Goal: Check status: Check status

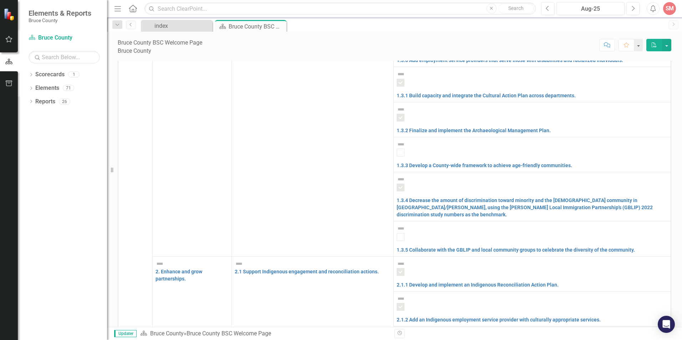
scroll to position [1170, 0]
click at [185, 26] on div "index" at bounding box center [177, 25] width 47 height 9
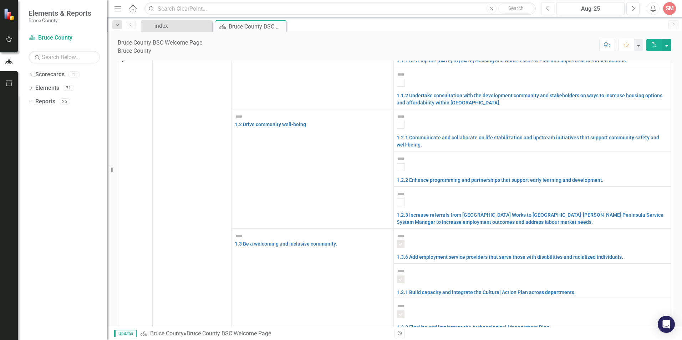
scroll to position [250, 0]
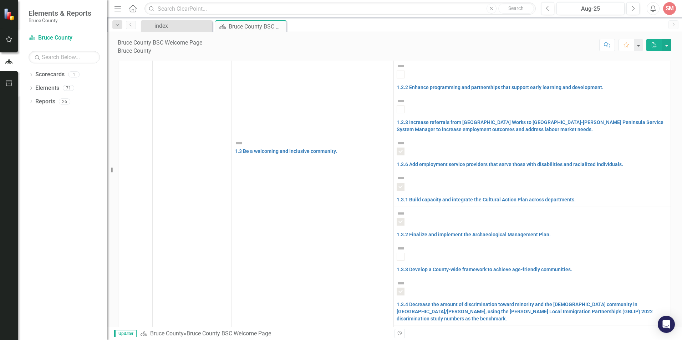
scroll to position [357, 0]
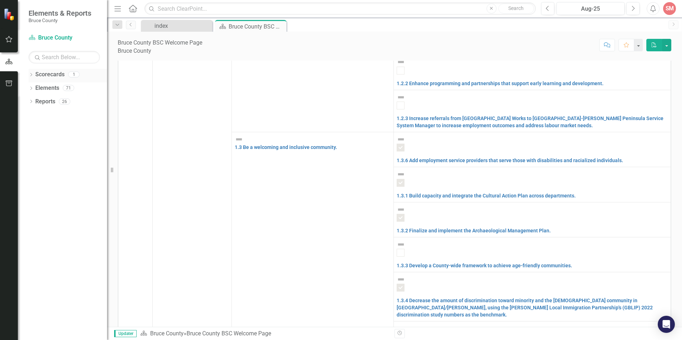
click at [52, 76] on link "Scorecards" at bounding box center [49, 75] width 29 height 8
click at [51, 89] on link "Elements" at bounding box center [47, 88] width 24 height 8
click at [50, 102] on link "Reports" at bounding box center [45, 102] width 20 height 8
click at [10, 82] on icon "button" at bounding box center [8, 84] width 7 height 6
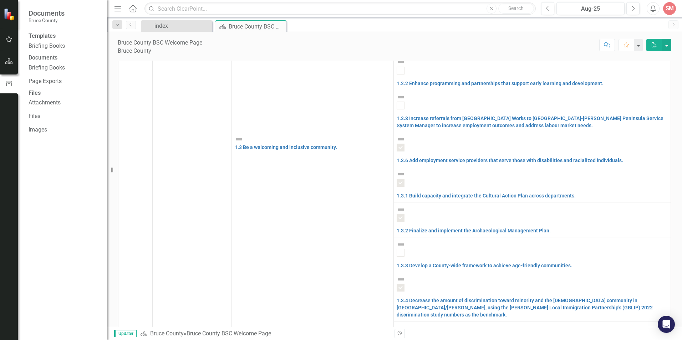
click at [9, 17] on img at bounding box center [10, 14] width 12 height 12
click at [171, 27] on div "index" at bounding box center [177, 25] width 47 height 9
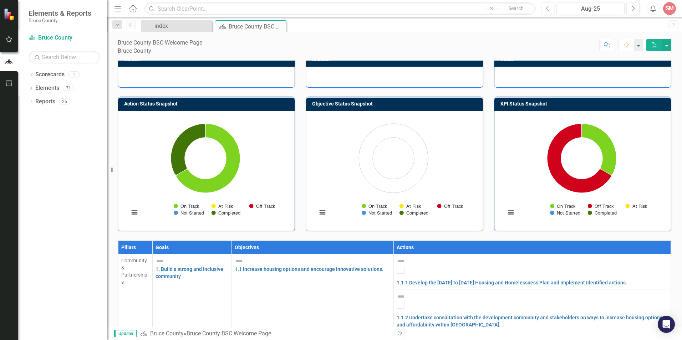
scroll to position [143, 0]
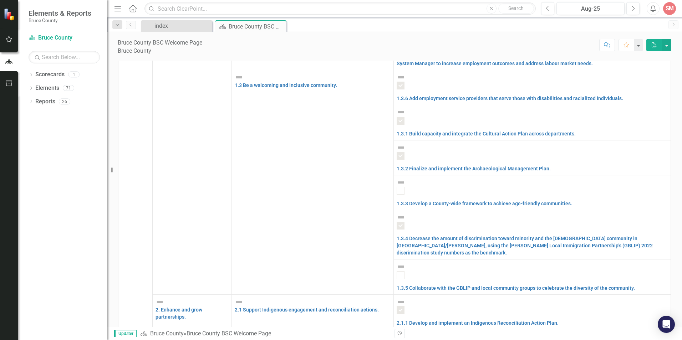
scroll to position [457, 0]
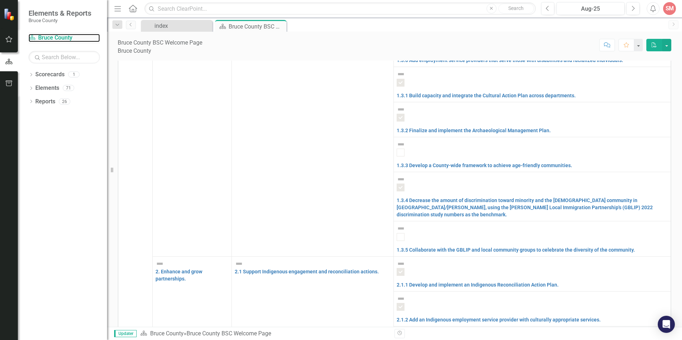
click at [57, 42] on div "Scorecard Bruce County" at bounding box center [64, 38] width 71 height 12
checkbox input "false"
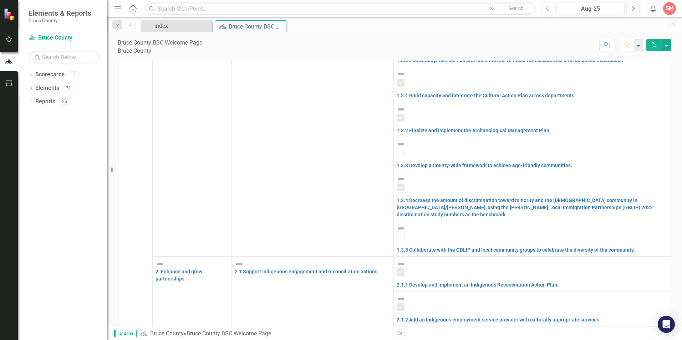
checkbox input "false"
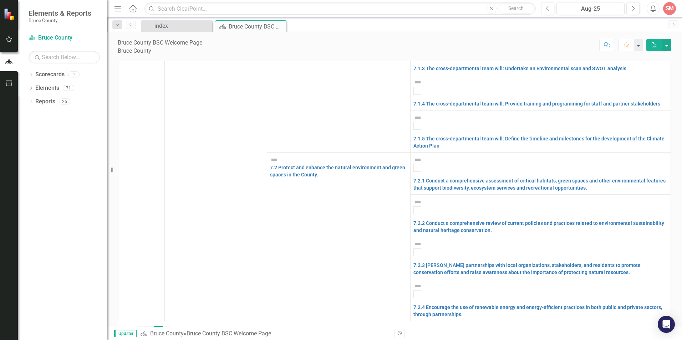
scroll to position [372, 0]
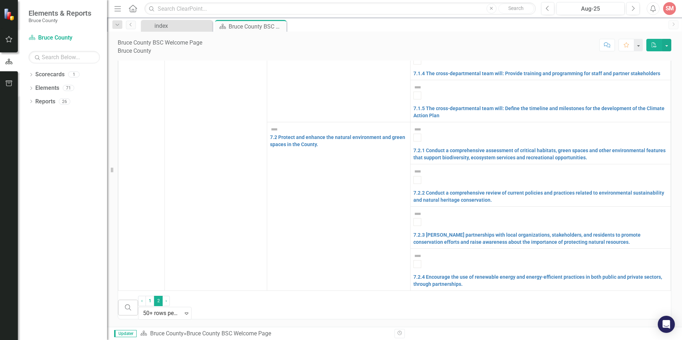
click at [671, 6] on div "SM" at bounding box center [669, 8] width 13 height 13
click at [647, 76] on link "icon.portal Success Portal" at bounding box center [647, 75] width 56 height 13
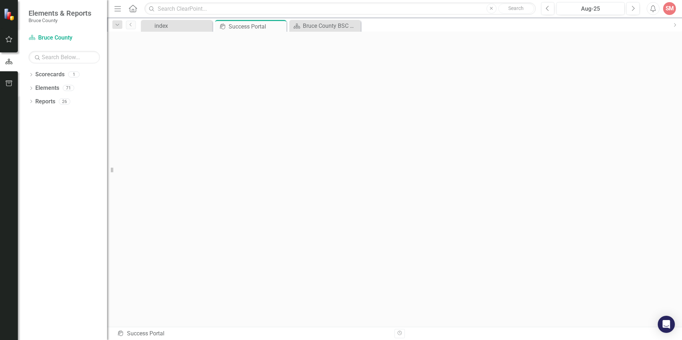
scroll to position [2, 0]
click at [55, 36] on link "Scorecard Bruce County" at bounding box center [64, 38] width 71 height 8
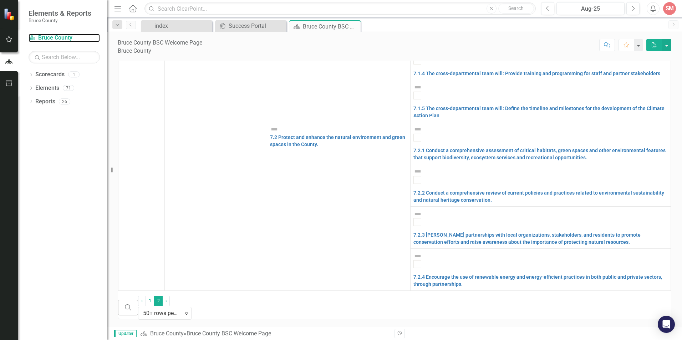
scroll to position [443, 0]
click at [154, 306] on link "1" at bounding box center [150, 301] width 9 height 10
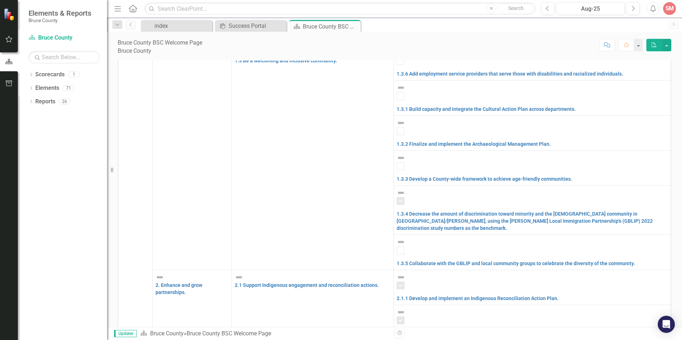
checkbox input "true"
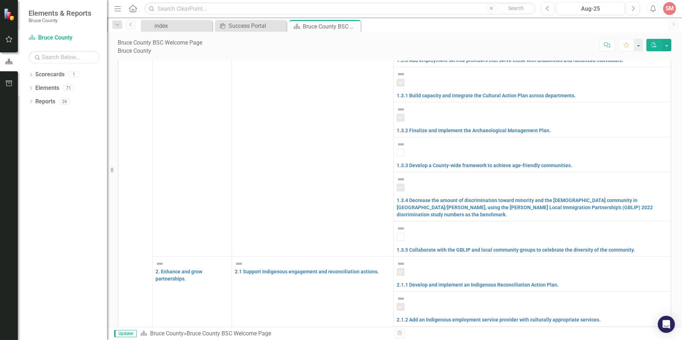
scroll to position [0, 0]
